Goal: Transaction & Acquisition: Purchase product/service

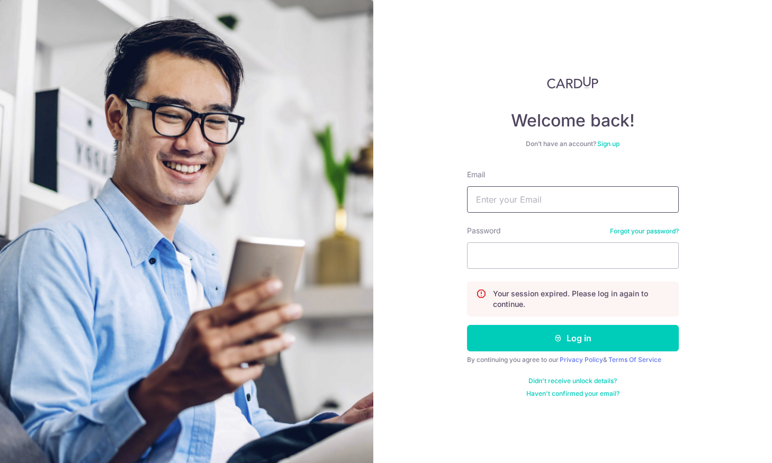
type input "[EMAIL_ADDRESS][DOMAIN_NAME]"
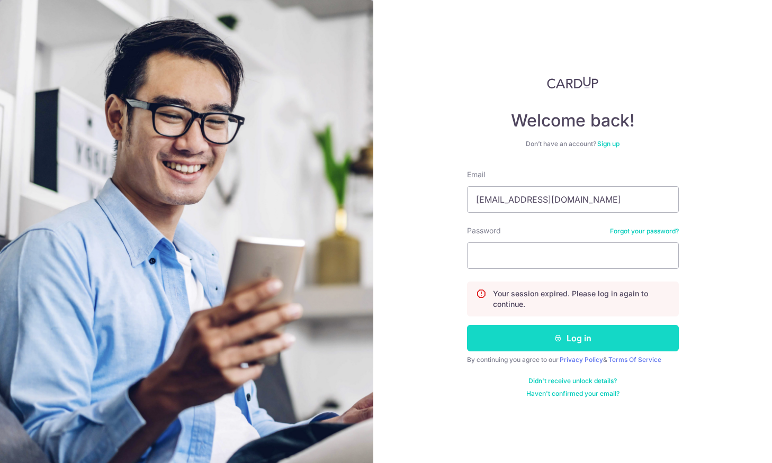
click at [537, 337] on button "Log in" at bounding box center [573, 338] width 212 height 26
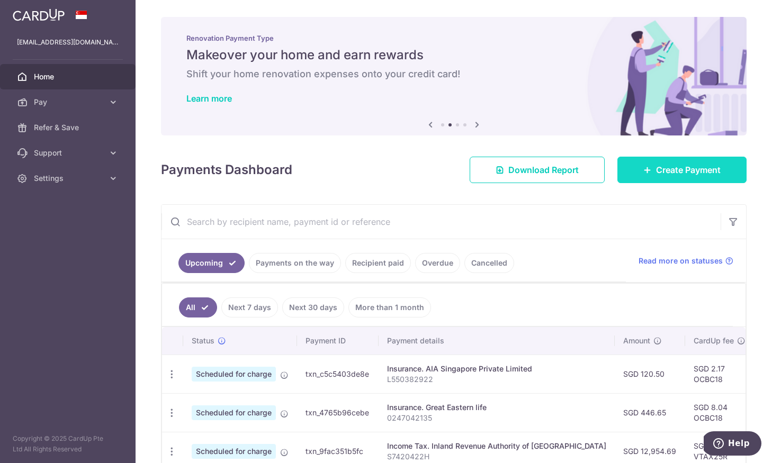
click at [714, 171] on span "Create Payment" at bounding box center [688, 170] width 65 height 13
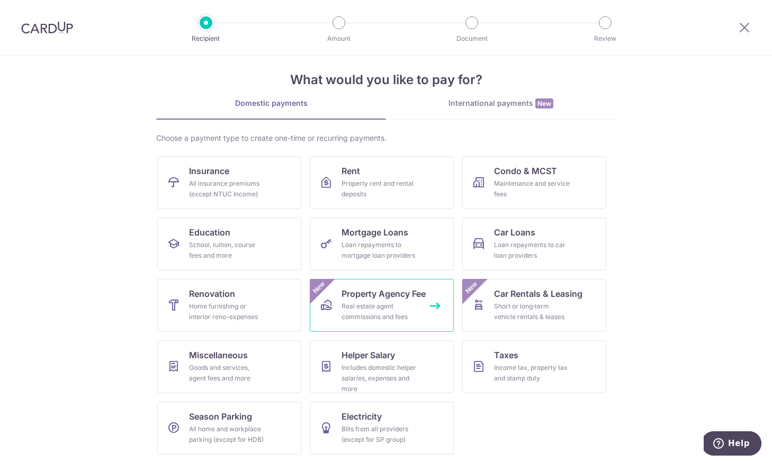
scroll to position [11, 0]
click at [407, 314] on div "Real estate agent commissions and fees" at bounding box center [379, 311] width 76 height 21
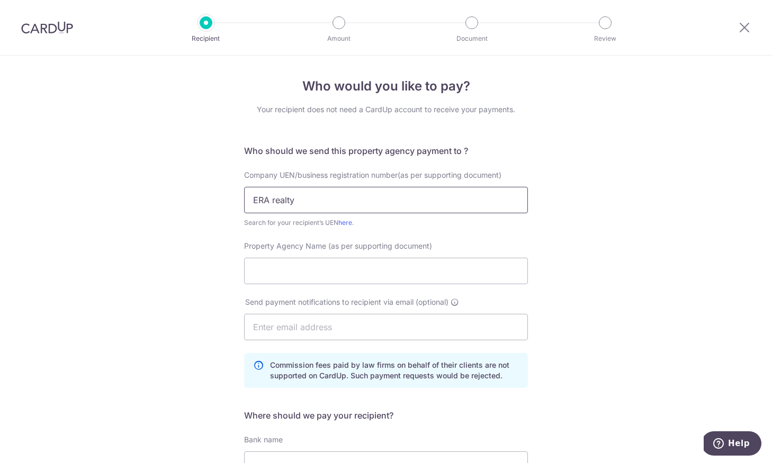
click at [320, 197] on input "ERA realty" at bounding box center [386, 200] width 284 height 26
drag, startPoint x: 323, startPoint y: 200, endPoint x: 229, endPoint y: 201, distance: 94.2
click at [228, 201] on div "Who would you like to pay? Your recipient does not need a CardUp account to rec…" at bounding box center [386, 348] width 772 height 585
type input "198103027M"
click at [262, 263] on input "Property Agency Name (as per supporting document)" at bounding box center [386, 271] width 284 height 26
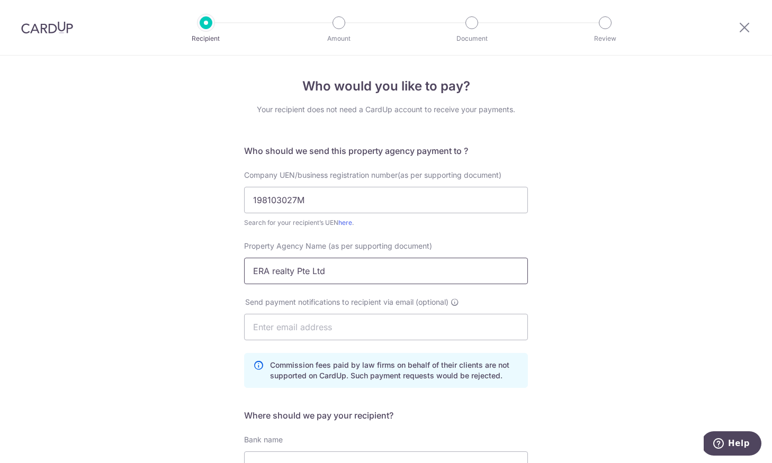
click at [273, 270] on input "ERA realty Pte Ltd" at bounding box center [386, 271] width 284 height 26
click at [274, 272] on input "ERA realty Pte Ltd" at bounding box center [386, 271] width 284 height 26
type input "ERA Realty Pte Ltd"
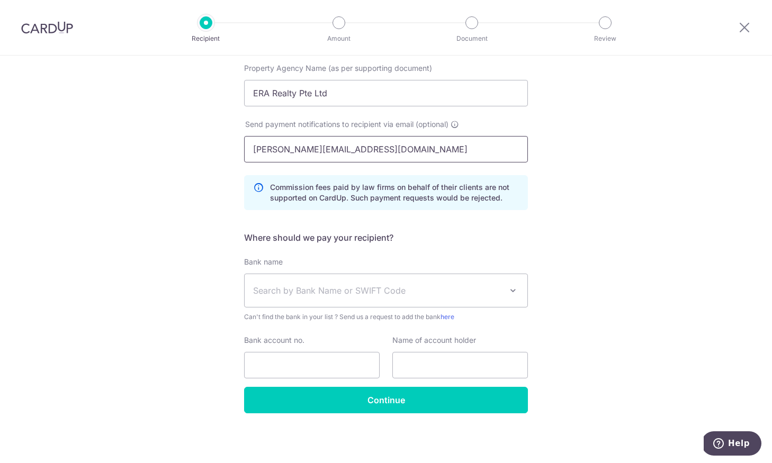
scroll to position [178, 0]
type input "vince.elitehill@gmail.com"
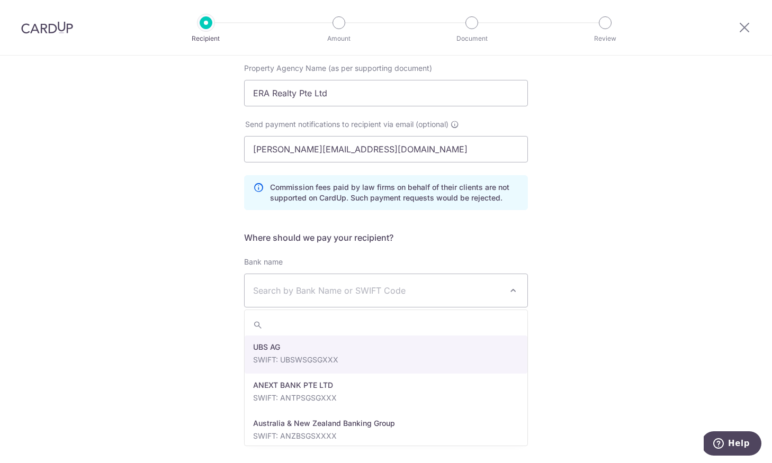
click at [431, 287] on span "Search by Bank Name or SWIFT Code" at bounding box center [377, 290] width 249 height 13
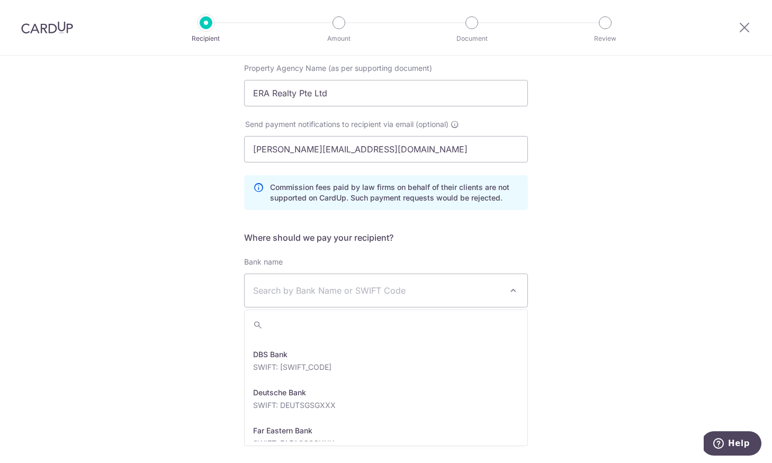
scroll to position [880, 0]
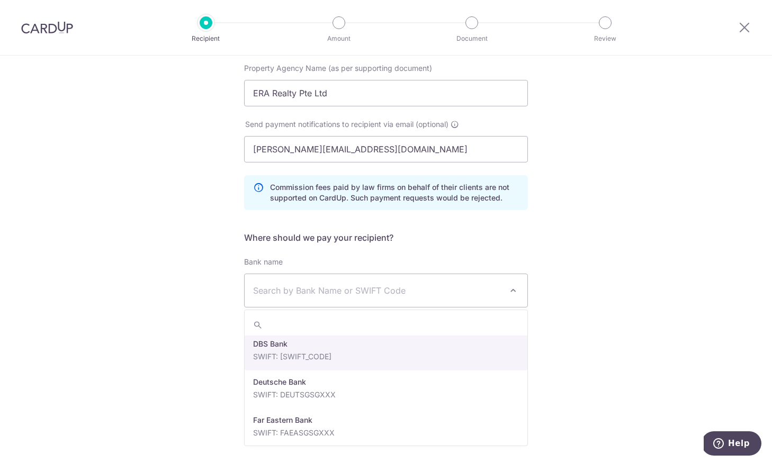
select select "6"
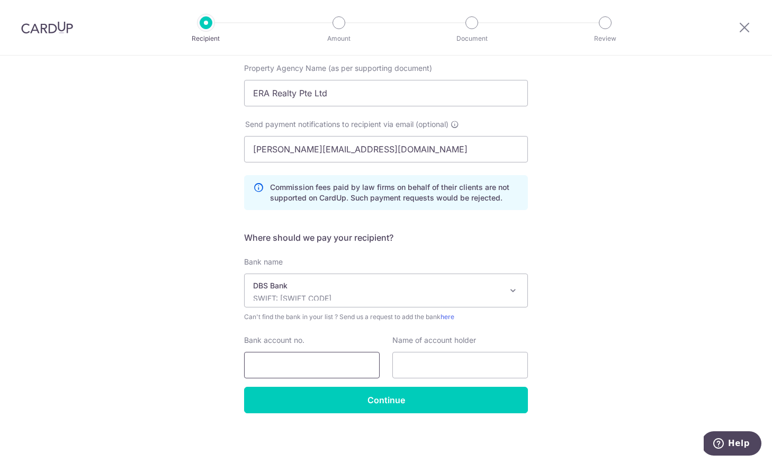
click at [323, 376] on input "Bank account no." at bounding box center [312, 365] width 136 height 26
type input "0650066203"
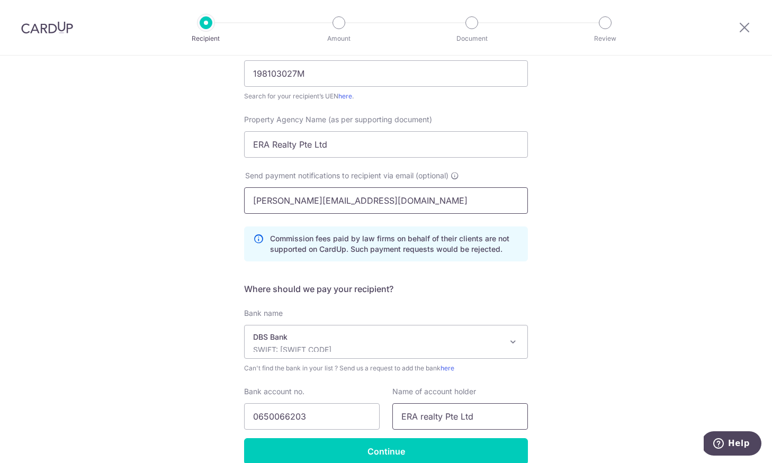
scroll to position [178, 0]
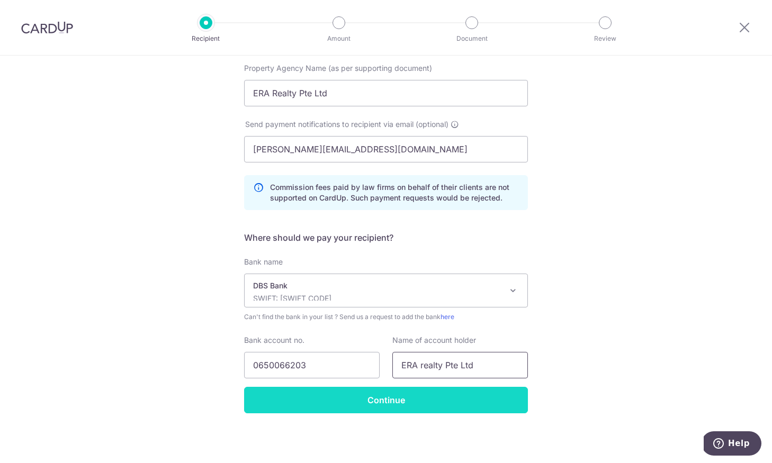
type input "ERA realty Pte Ltd"
click at [400, 405] on input "Continue" at bounding box center [386, 400] width 284 height 26
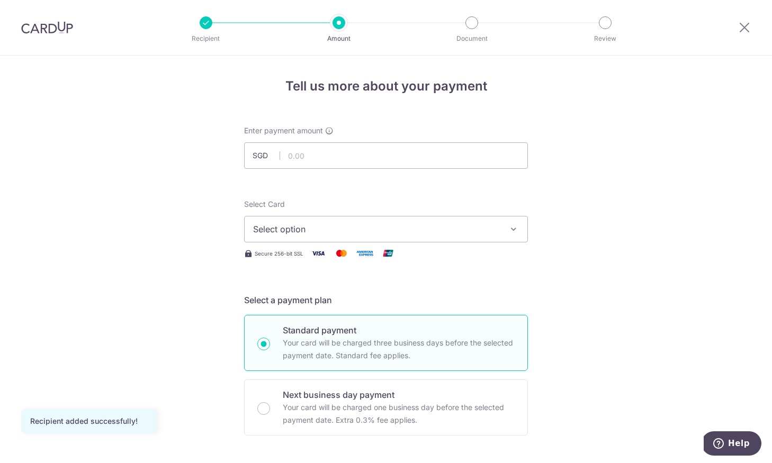
scroll to position [8, 0]
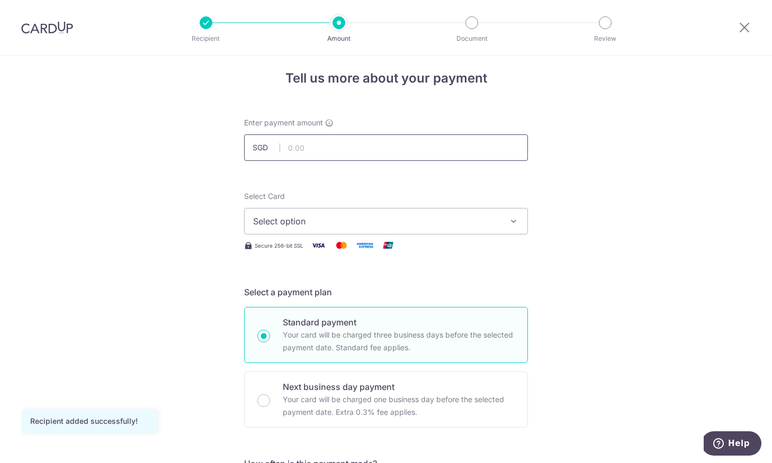
click at [304, 155] on input "text" at bounding box center [386, 147] width 284 height 26
type input "13,500.00"
click at [387, 214] on button "Select option" at bounding box center [386, 221] width 284 height 26
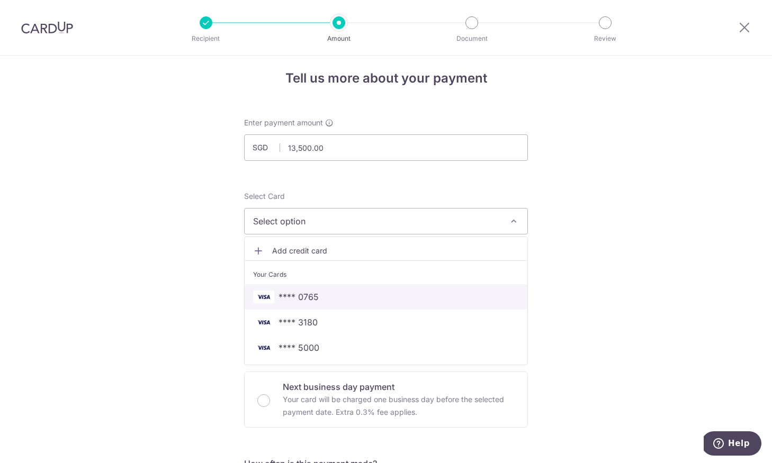
click at [377, 288] on link "**** 0765" at bounding box center [386, 296] width 283 height 25
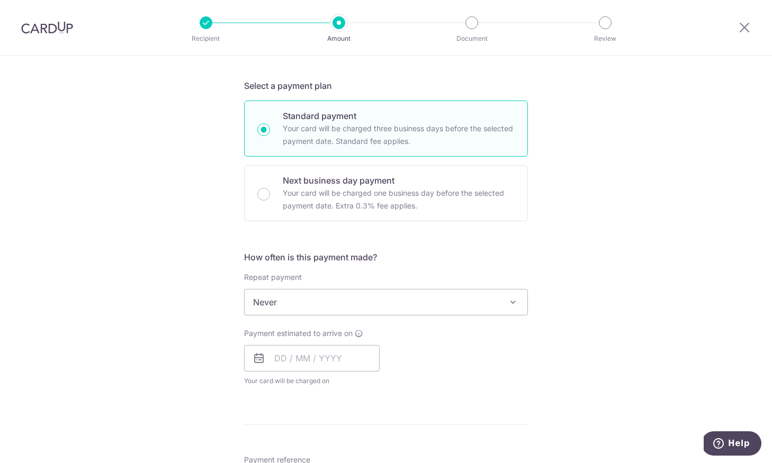
scroll to position [213, 0]
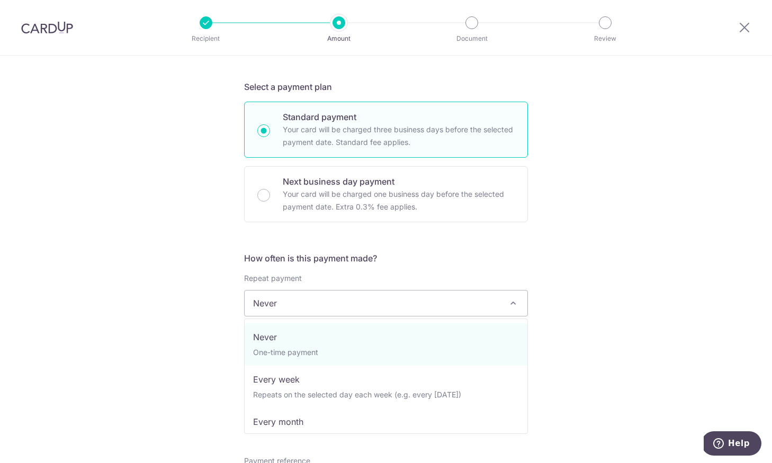
click at [427, 299] on span "Never" at bounding box center [386, 303] width 283 height 25
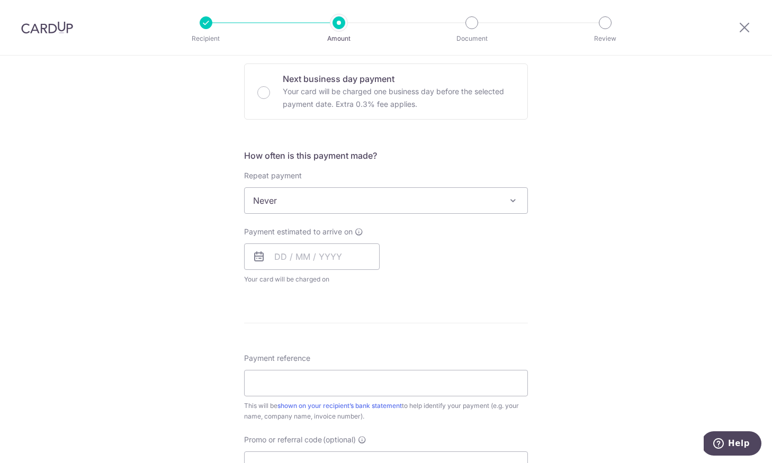
scroll to position [320, 0]
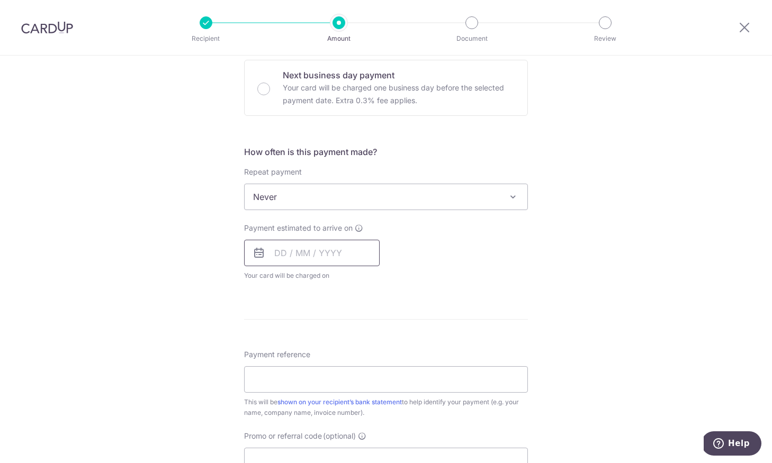
click at [276, 260] on input "text" at bounding box center [312, 253] width 136 height 26
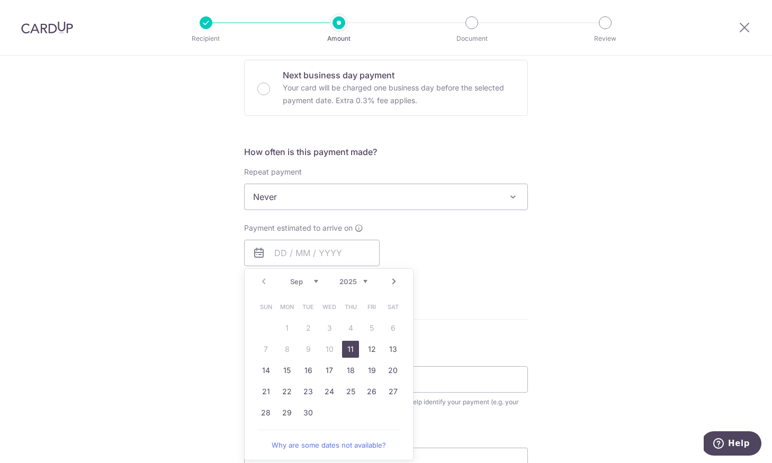
click at [350, 353] on link "11" at bounding box center [350, 349] width 17 height 17
type input "11/09/2025"
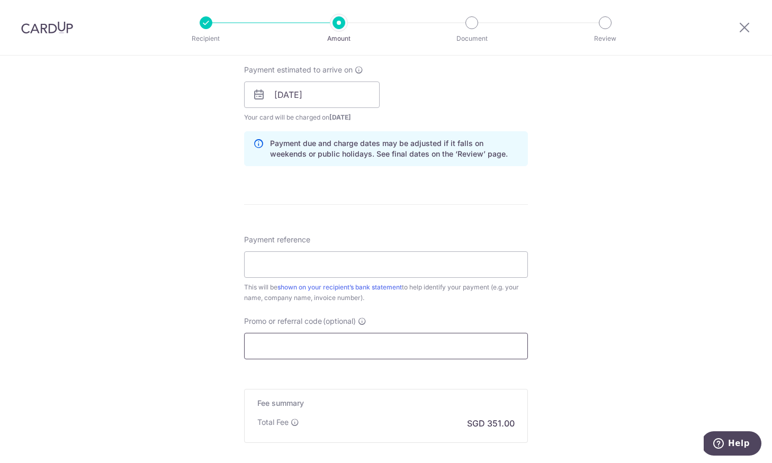
scroll to position [481, 0]
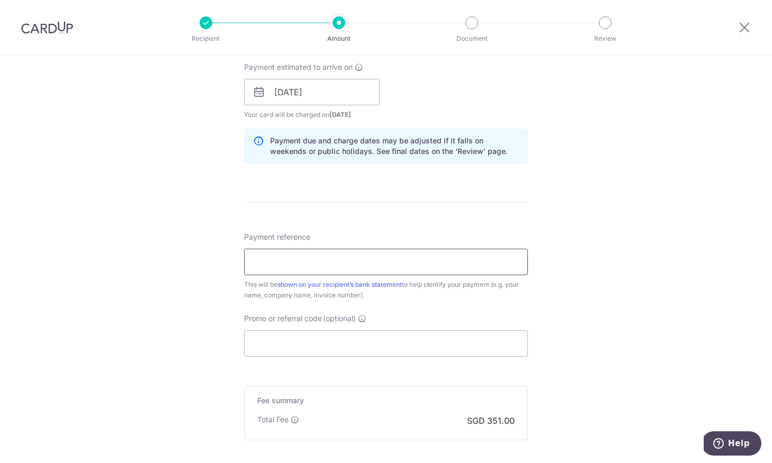
click at [301, 267] on input "Payment reference" at bounding box center [386, 262] width 284 height 26
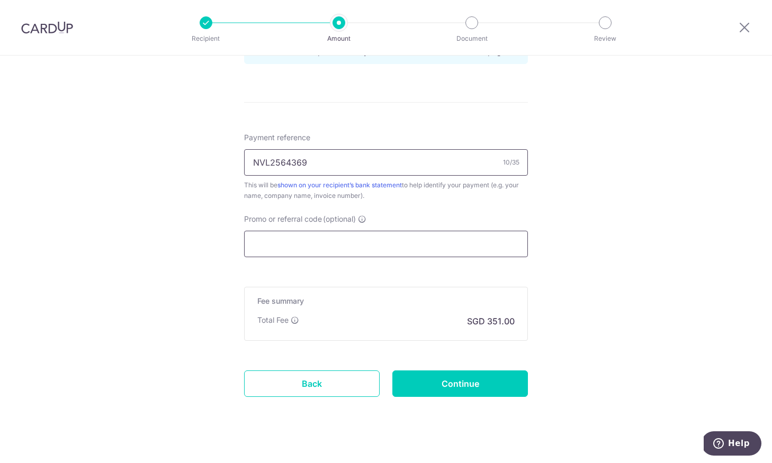
scroll to position [581, 0]
type input "NVL2564369"
click at [313, 245] on input "Promo or referral code (optional)" at bounding box center [386, 243] width 284 height 26
paste input "OCBC195"
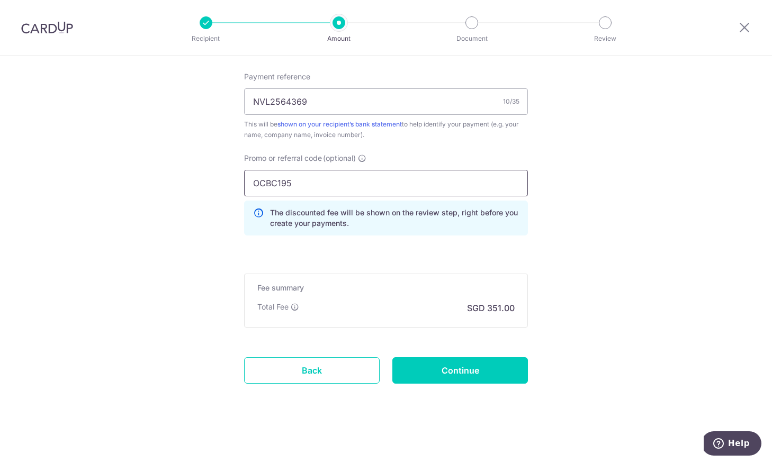
scroll to position [641, 0]
type input "OCBC195"
click at [444, 374] on input "Continue" at bounding box center [460, 370] width 136 height 26
type input "Create Schedule"
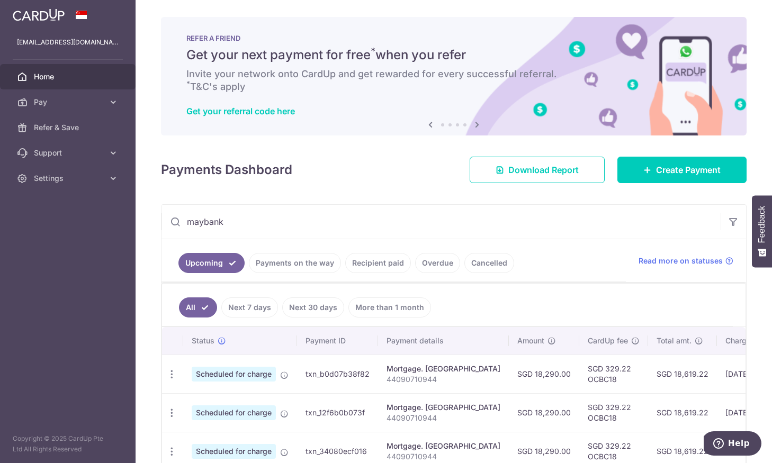
scroll to position [124, 0]
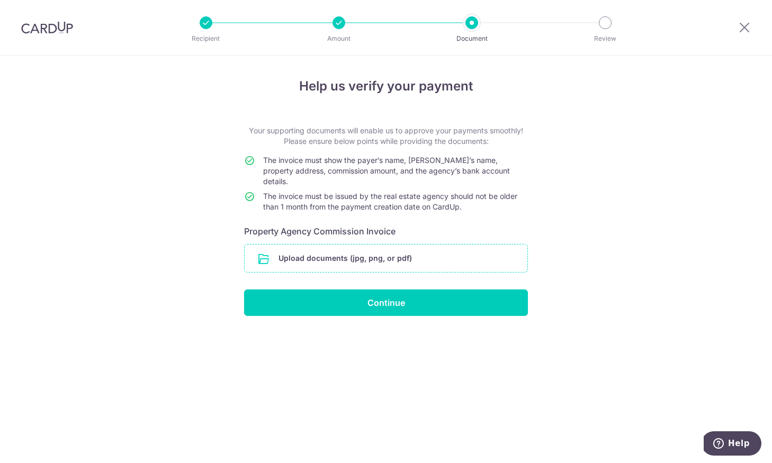
click at [359, 246] on input "file" at bounding box center [386, 259] width 283 height 28
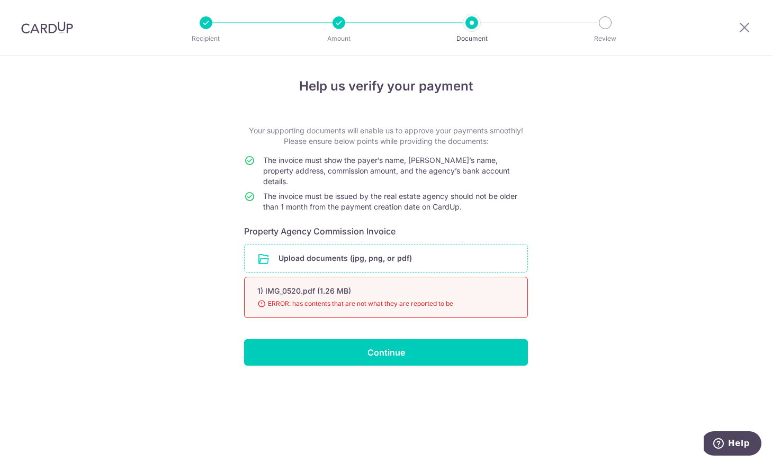
click at [335, 255] on input "file" at bounding box center [386, 259] width 283 height 28
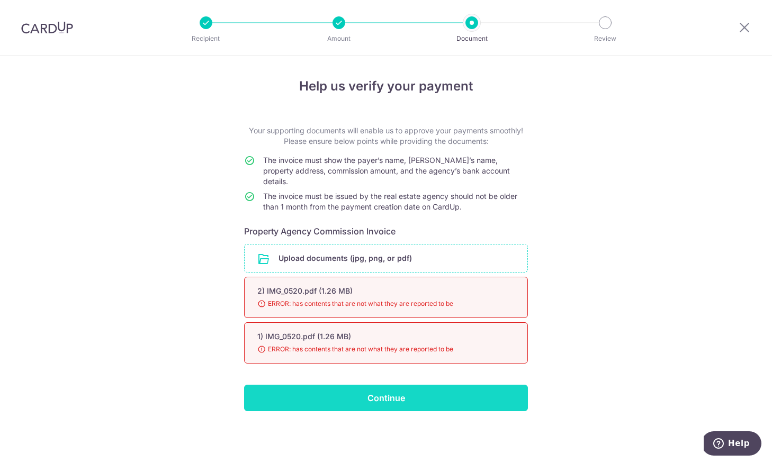
click at [367, 385] on input "Continue" at bounding box center [386, 398] width 284 height 26
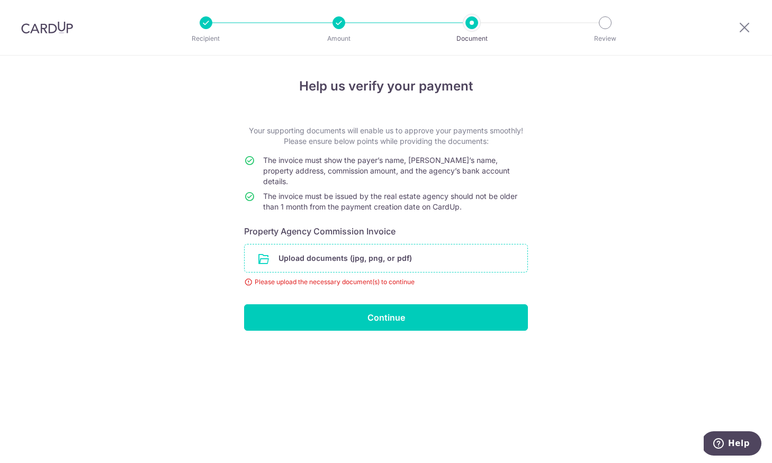
click at [356, 253] on input "file" at bounding box center [386, 259] width 283 height 28
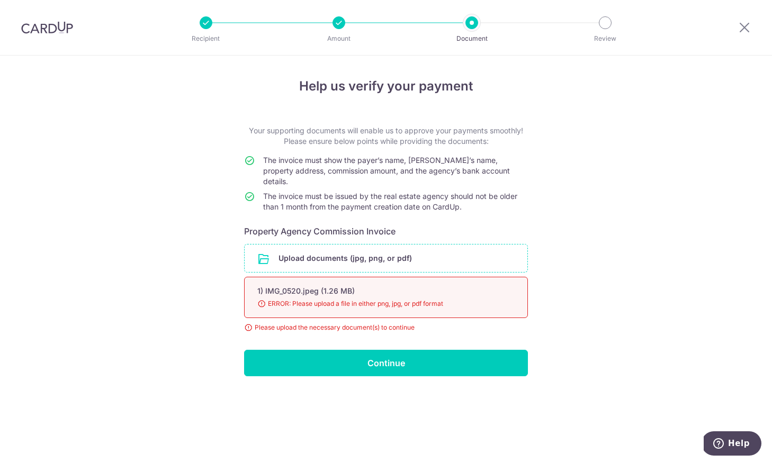
click at [315, 258] on input "file" at bounding box center [386, 259] width 283 height 28
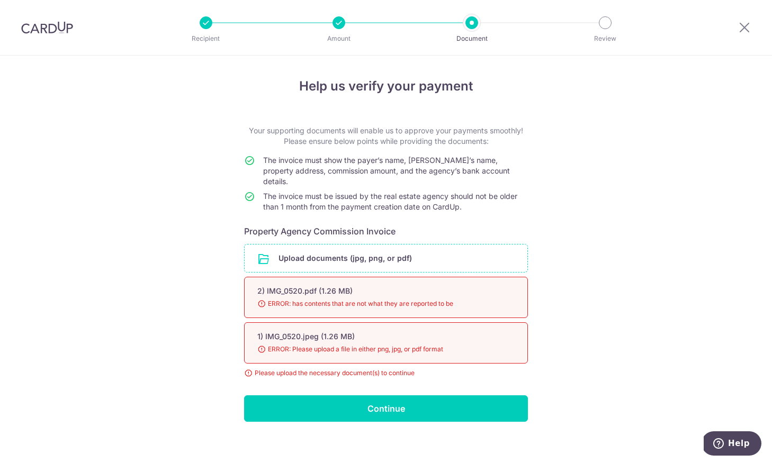
click at [369, 257] on input "file" at bounding box center [386, 259] width 283 height 28
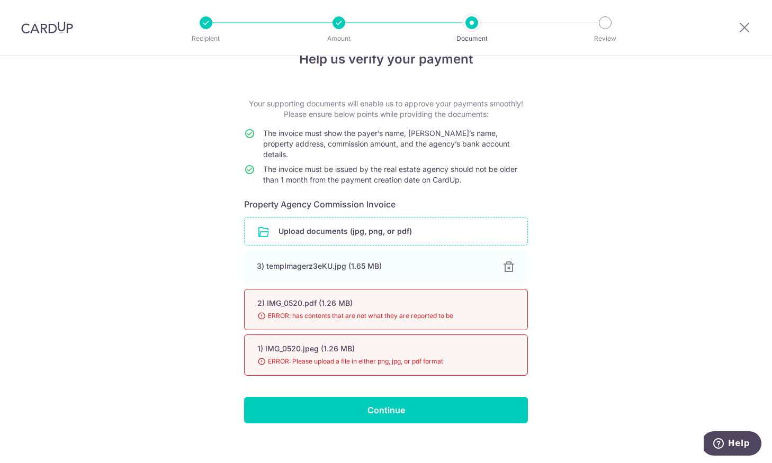
scroll to position [26, 0]
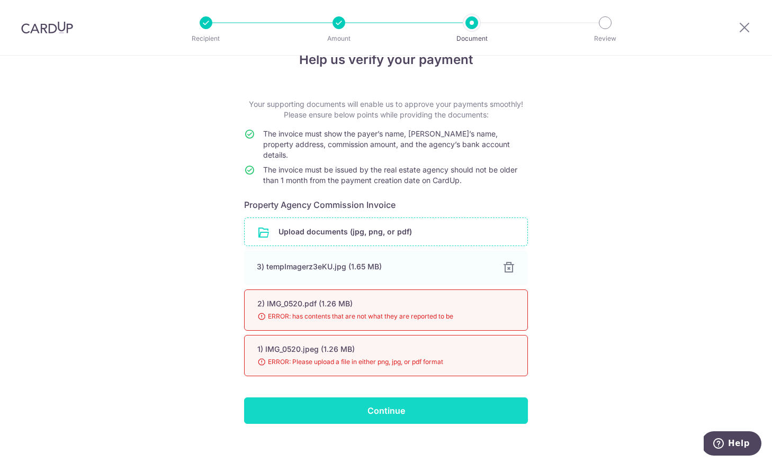
click at [396, 400] on input "Continue" at bounding box center [386, 411] width 284 height 26
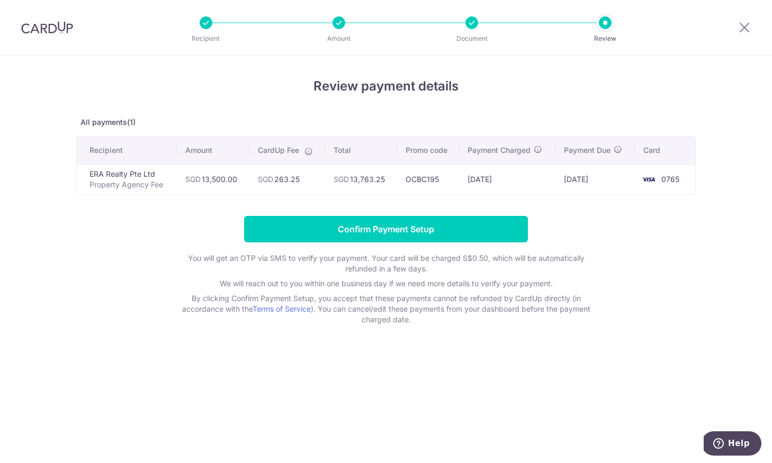
click at [384, 233] on input "Confirm Payment Setup" at bounding box center [386, 229] width 284 height 26
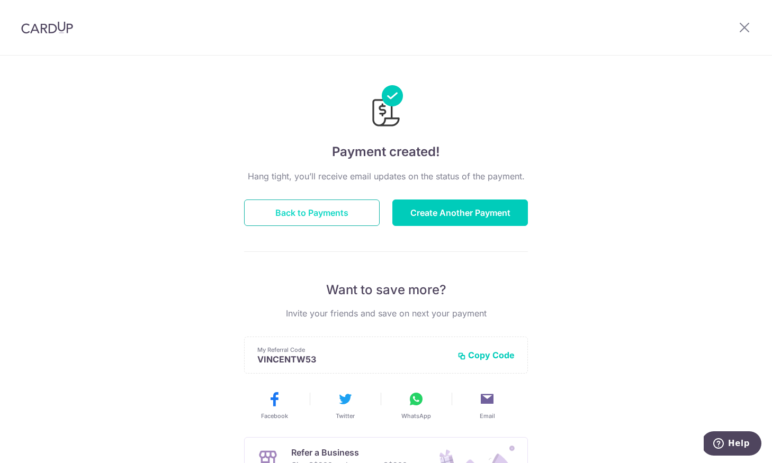
click at [363, 215] on button "Back to Payments" at bounding box center [312, 213] width 136 height 26
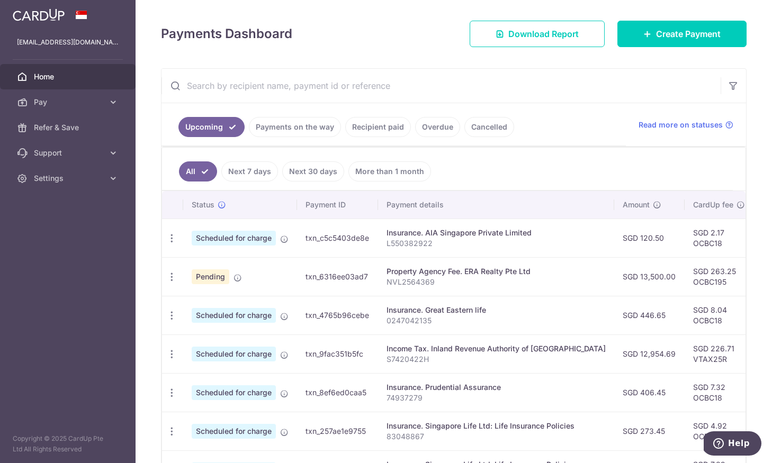
click at [299, 127] on link "Payments on the way" at bounding box center [295, 127] width 92 height 20
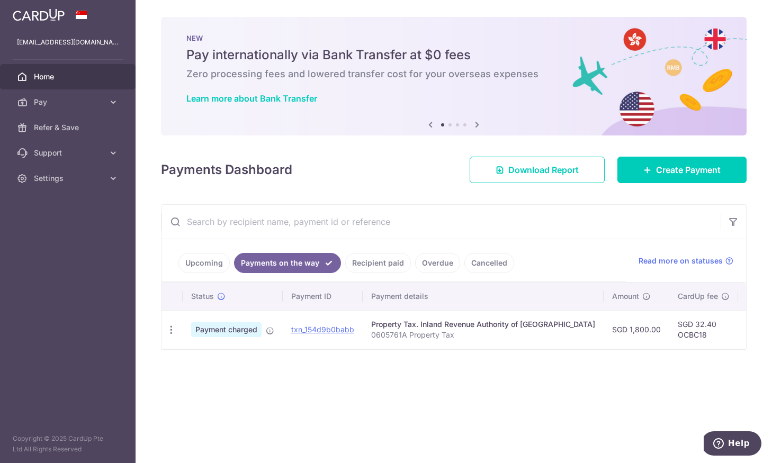
click at [220, 261] on link "Upcoming" at bounding box center [203, 263] width 51 height 20
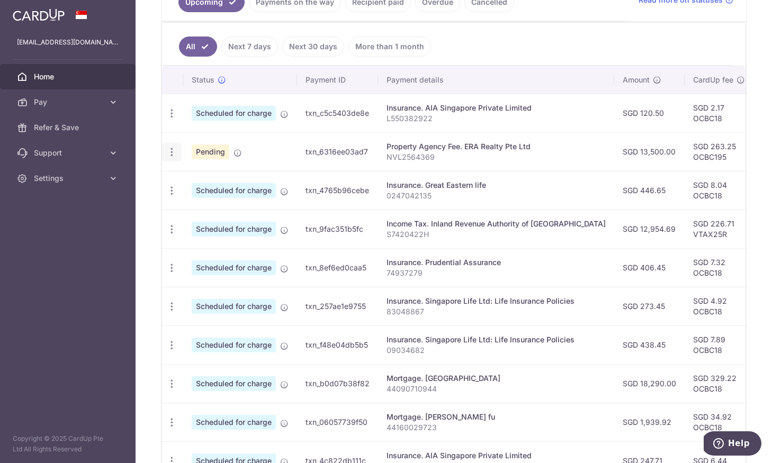
click at [172, 154] on icon "button" at bounding box center [171, 152] width 11 height 11
click at [287, 151] on td "Pending" at bounding box center [240, 151] width 114 height 39
click at [347, 152] on td "txn_6316ee03ad7" at bounding box center [337, 151] width 81 height 39
drag, startPoint x: 373, startPoint y: 152, endPoint x: 319, endPoint y: 152, distance: 54.5
click at [301, 151] on td "txn_6316ee03ad7" at bounding box center [337, 151] width 81 height 39
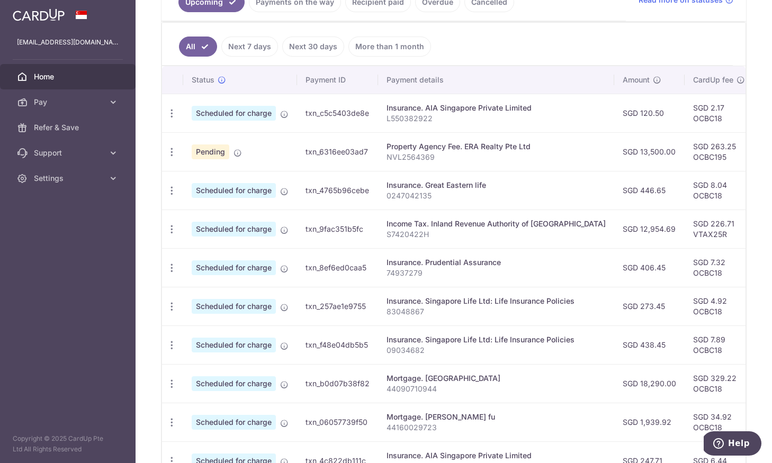
copy td "txn_6316ee03ad7"
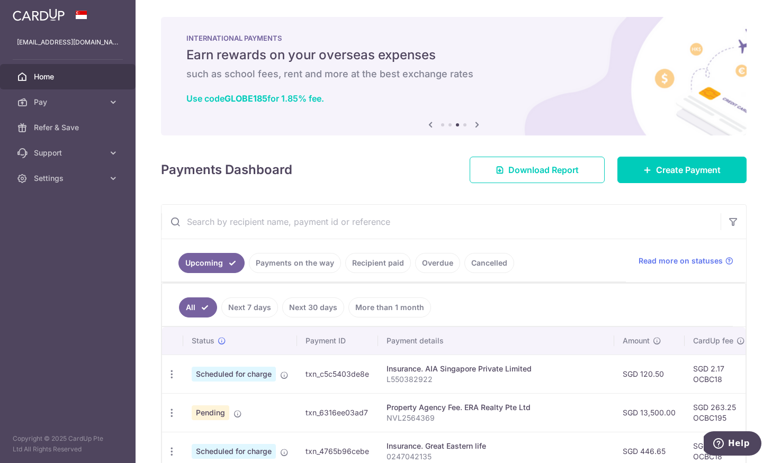
click at [258, 227] on input "text" at bounding box center [440, 222] width 559 height 34
paste input "txn_6316ee03ad7"
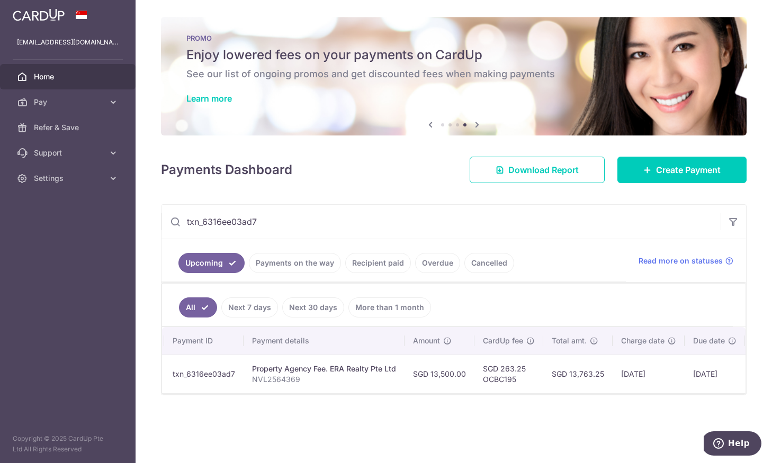
scroll to position [0, 86]
type input "txn_6316ee03ad7"
click at [111, 180] on icon at bounding box center [113, 178] width 11 height 11
click at [85, 233] on span "Logout" at bounding box center [69, 229] width 70 height 11
